Goal: Task Accomplishment & Management: Use online tool/utility

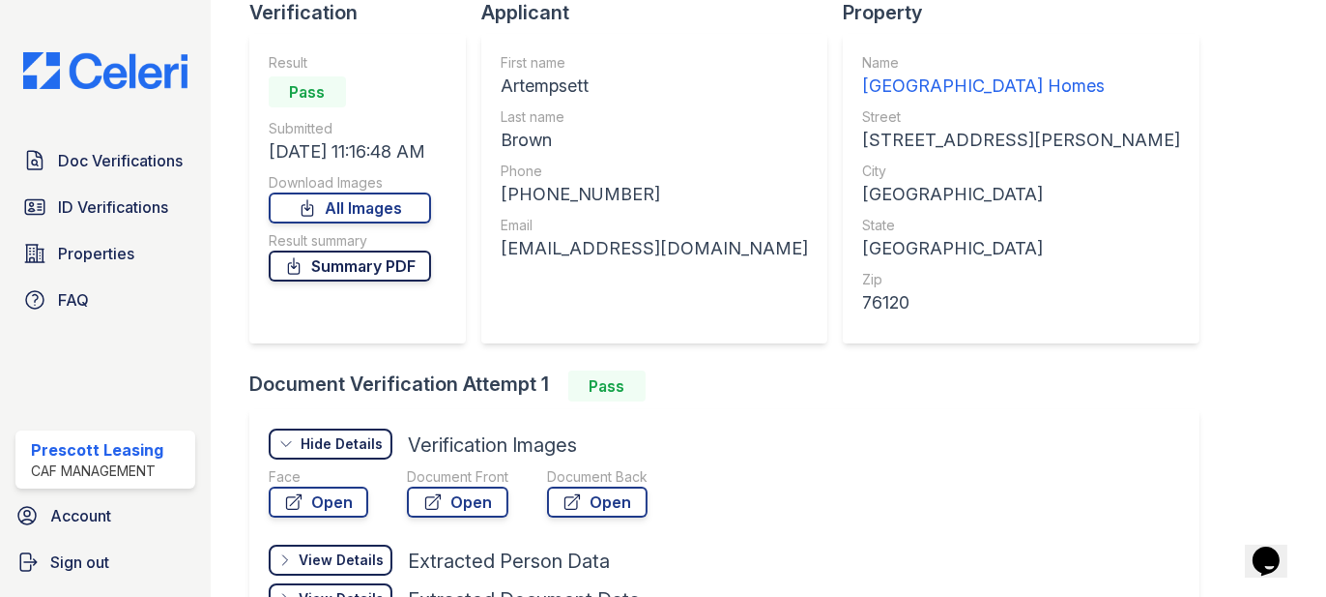
scroll to position [122, 0]
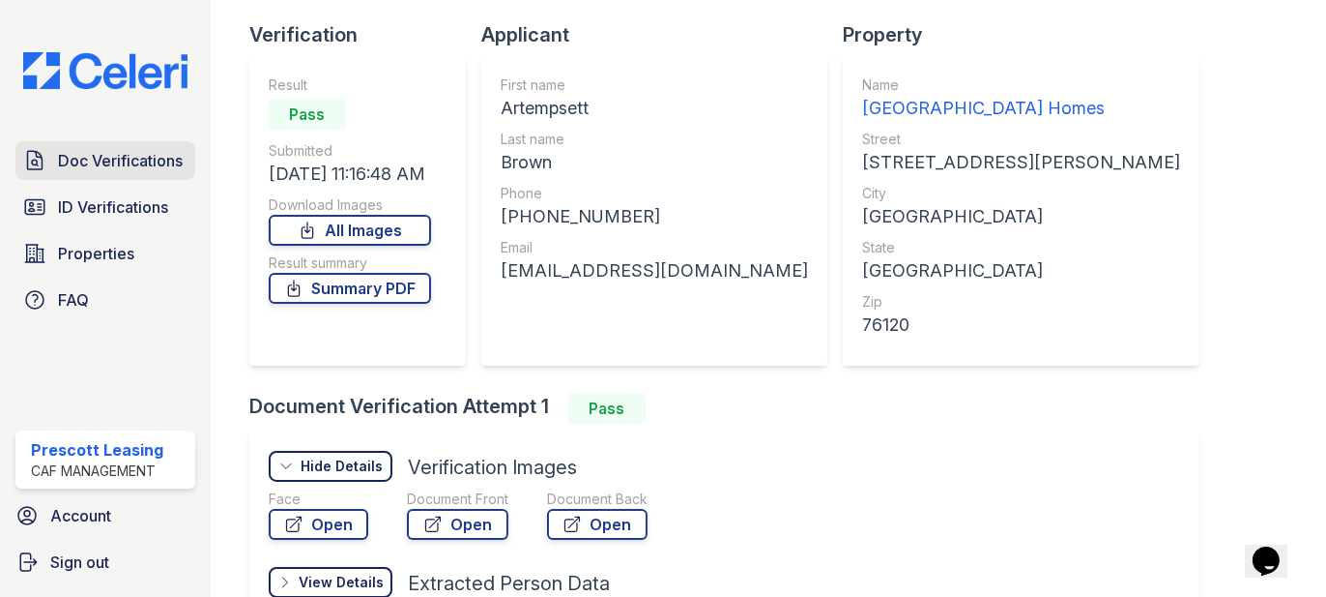
click at [152, 168] on span "Doc Verifications" at bounding box center [120, 160] width 125 height 23
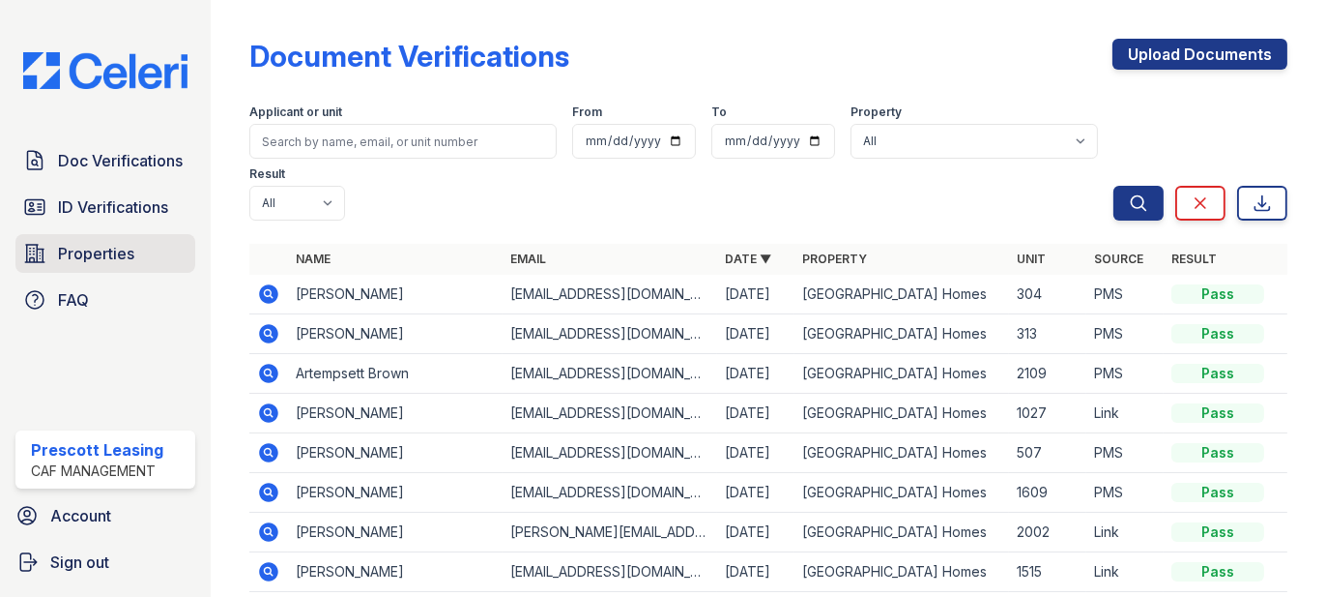
click at [106, 255] on span "Properties" at bounding box center [96, 253] width 76 height 23
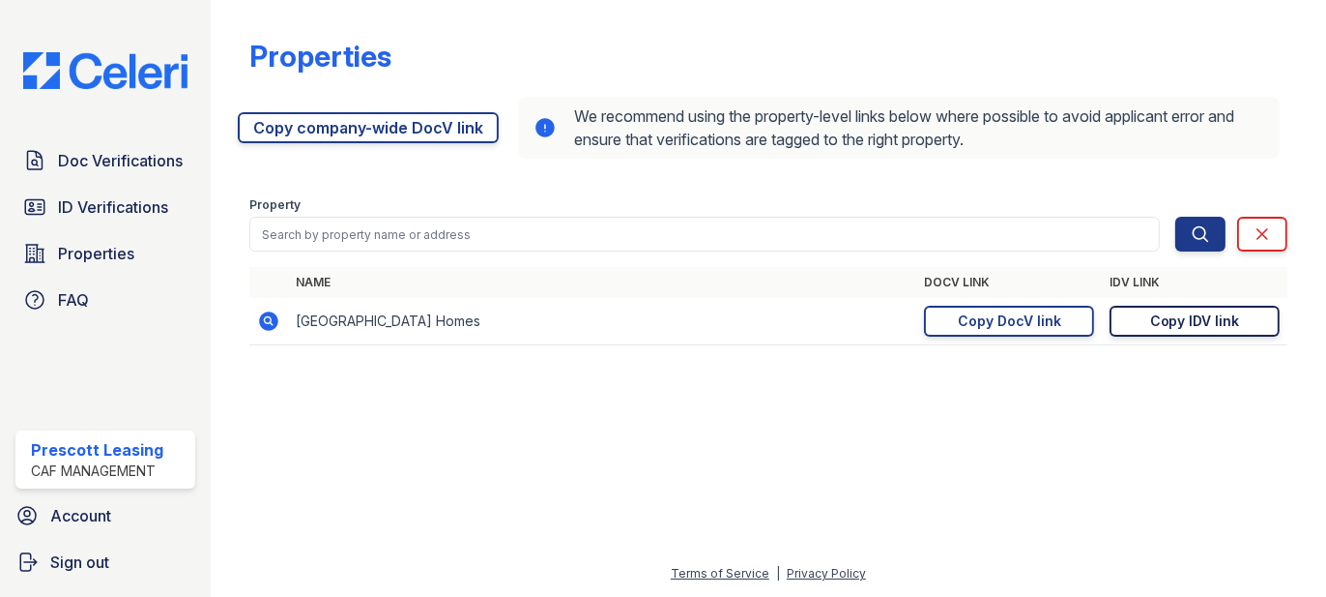
click at [1169, 331] on link "Copy IDV link Copy link" at bounding box center [1195, 321] width 170 height 31
click at [95, 168] on span "Doc Verifications" at bounding box center [120, 160] width 125 height 23
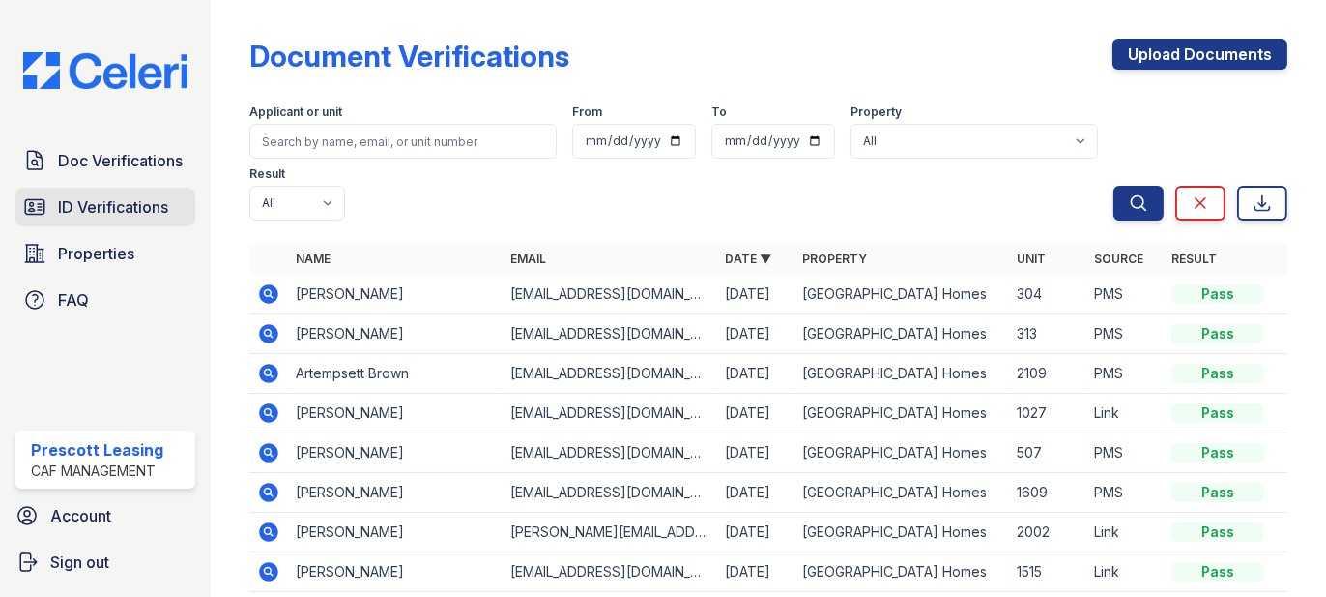
click at [79, 203] on span "ID Verifications" at bounding box center [113, 206] width 110 height 23
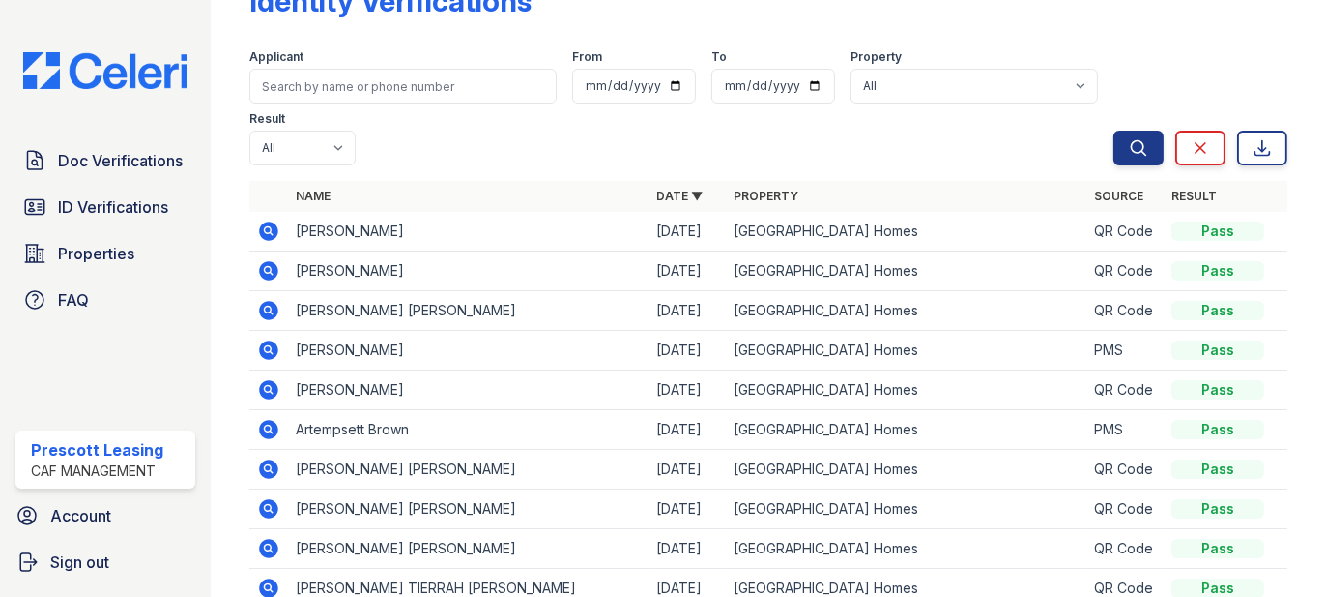
scroll to position [97, 0]
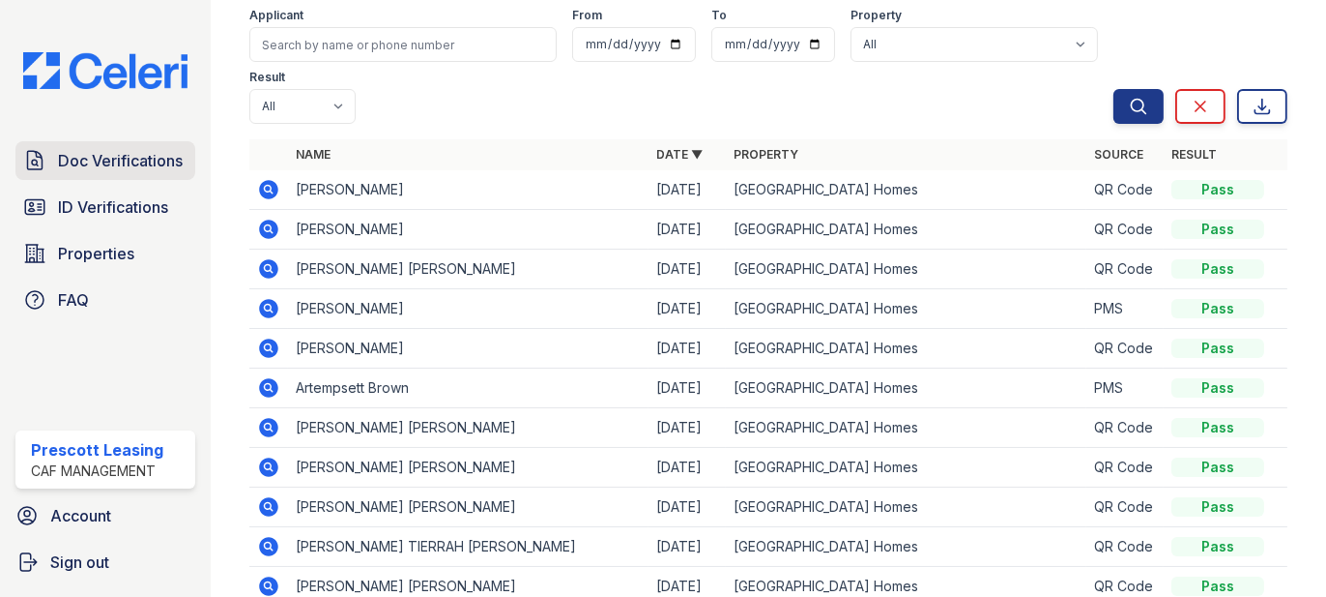
click at [121, 151] on span "Doc Verifications" at bounding box center [120, 160] width 125 height 23
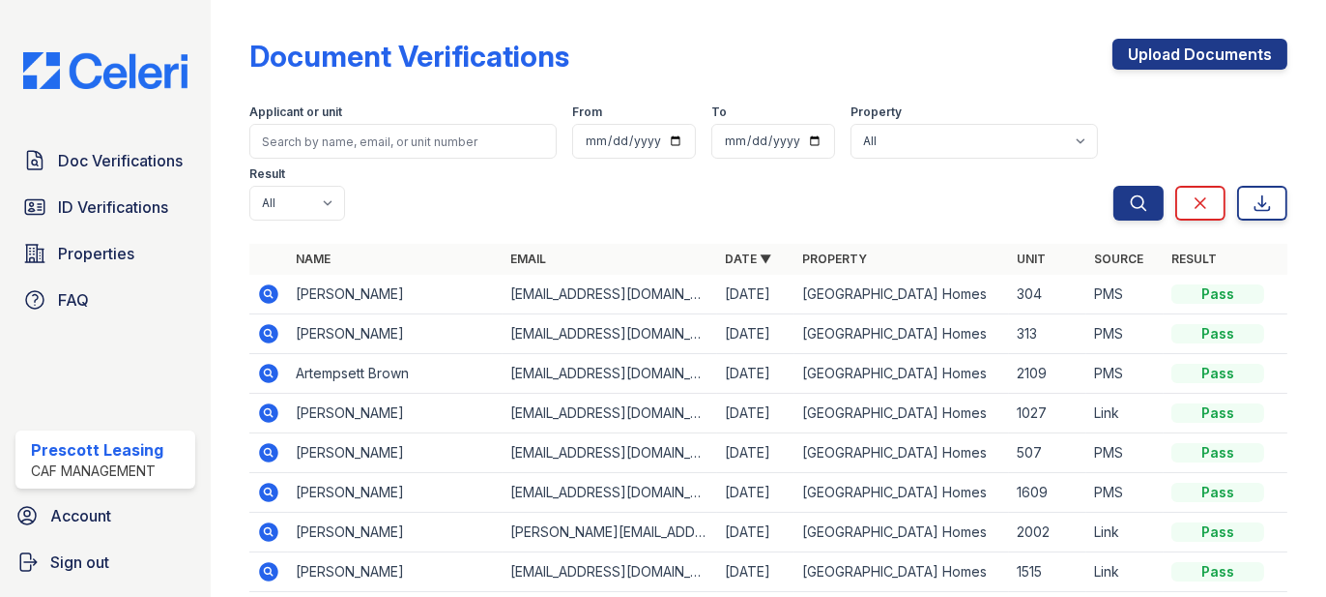
click at [263, 290] on icon at bounding box center [268, 293] width 19 height 19
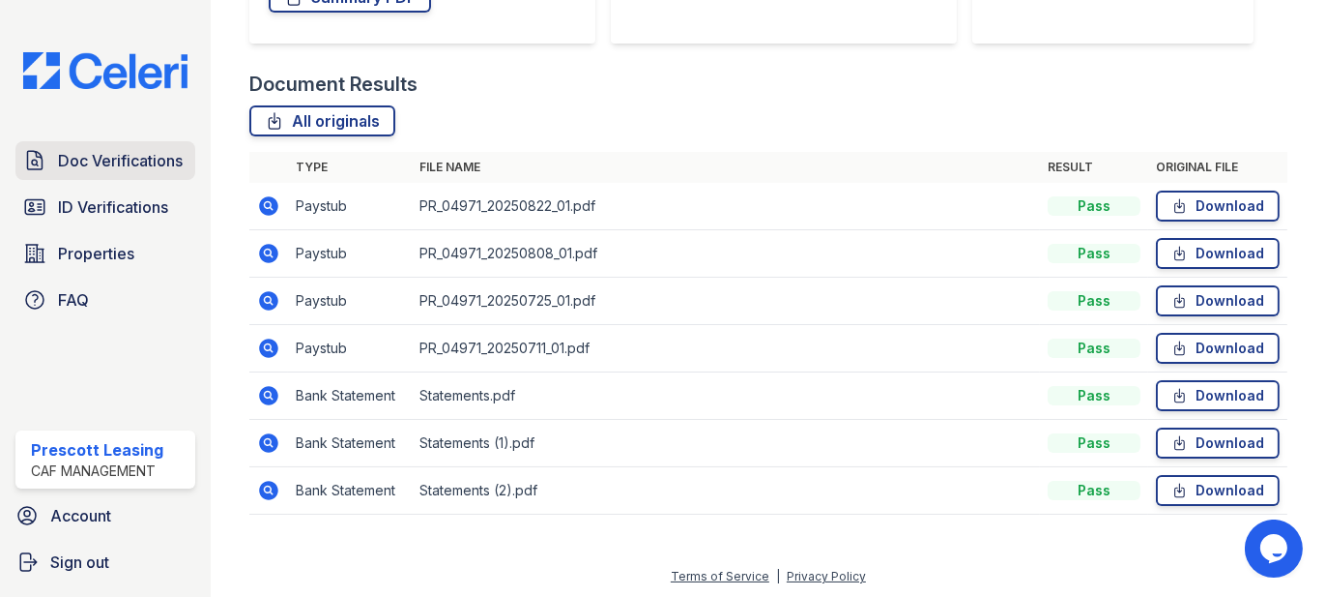
click at [87, 154] on span "Doc Verifications" at bounding box center [120, 160] width 125 height 23
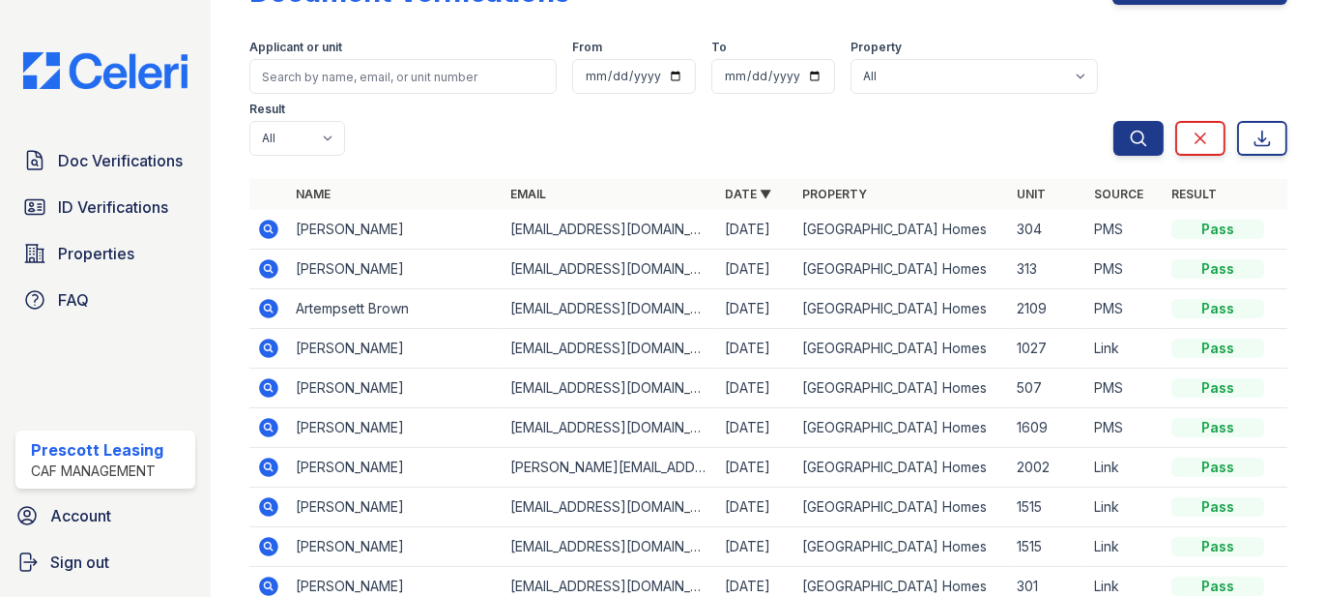
scroll to position [97, 0]
